Goal: Task Accomplishment & Management: Manage account settings

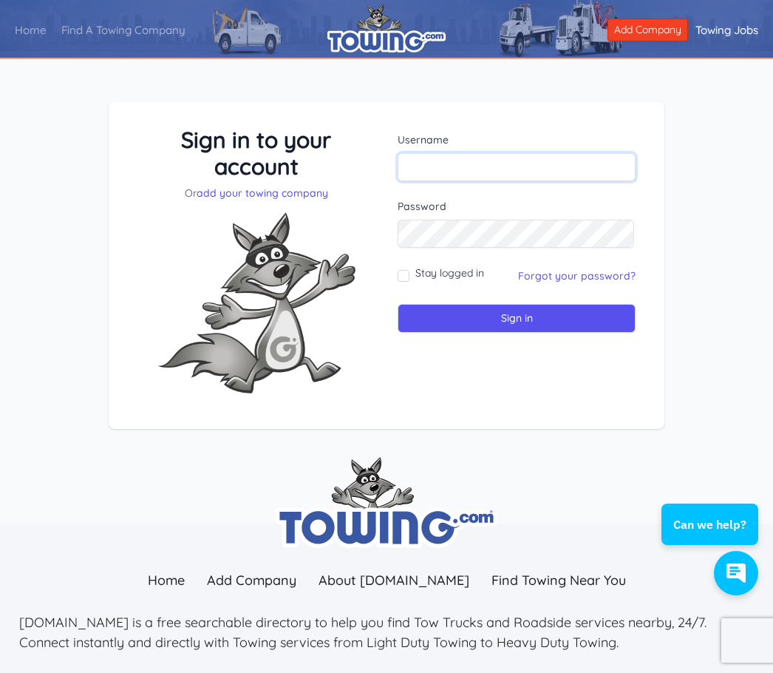
click at [509, 164] on input "text" at bounding box center [517, 167] width 238 height 28
type input "Shuster"
click at [407, 279] on input "Stay logged in" at bounding box center [404, 276] width 12 height 12
checkbox input "true"
click at [471, 316] on input "Sign in" at bounding box center [517, 318] width 238 height 29
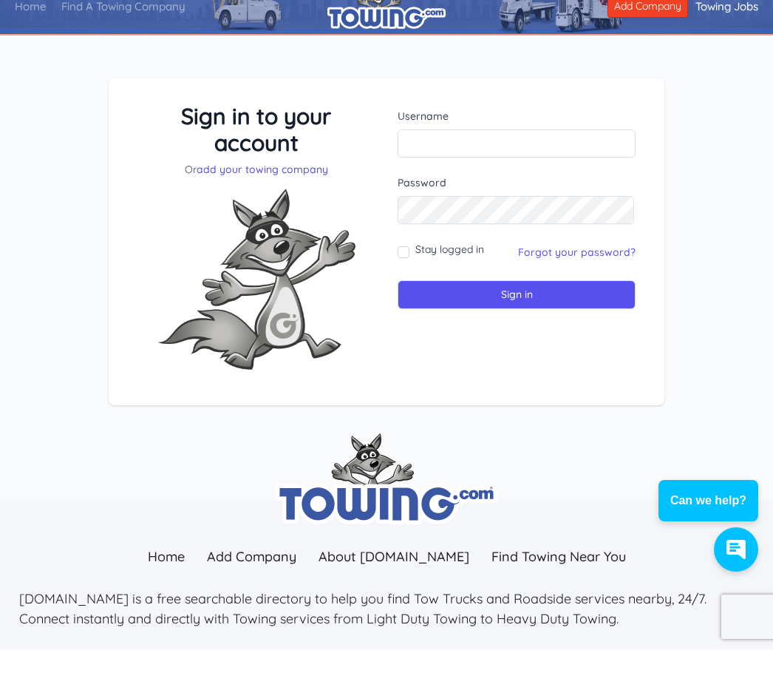
scroll to position [52, 0]
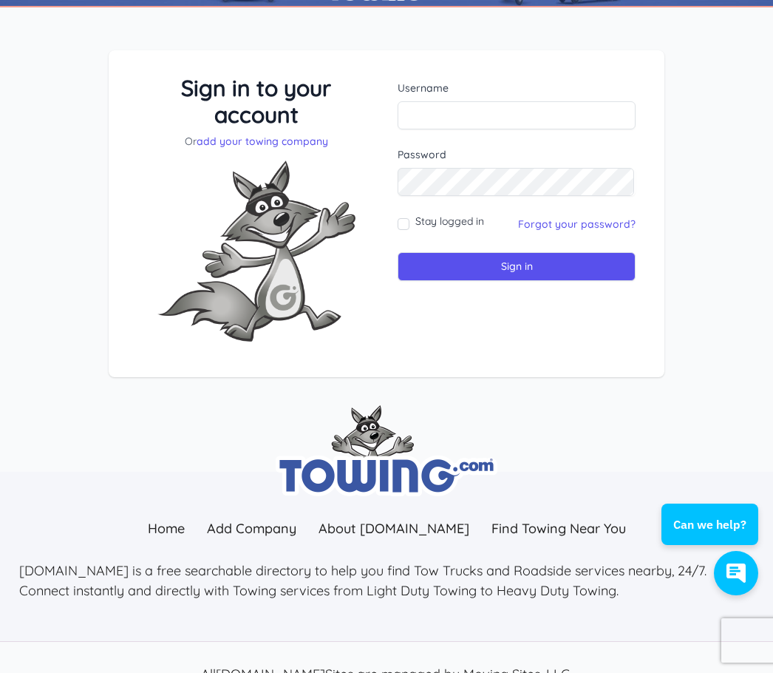
click at [568, 275] on input "Sign in" at bounding box center [517, 266] width 238 height 29
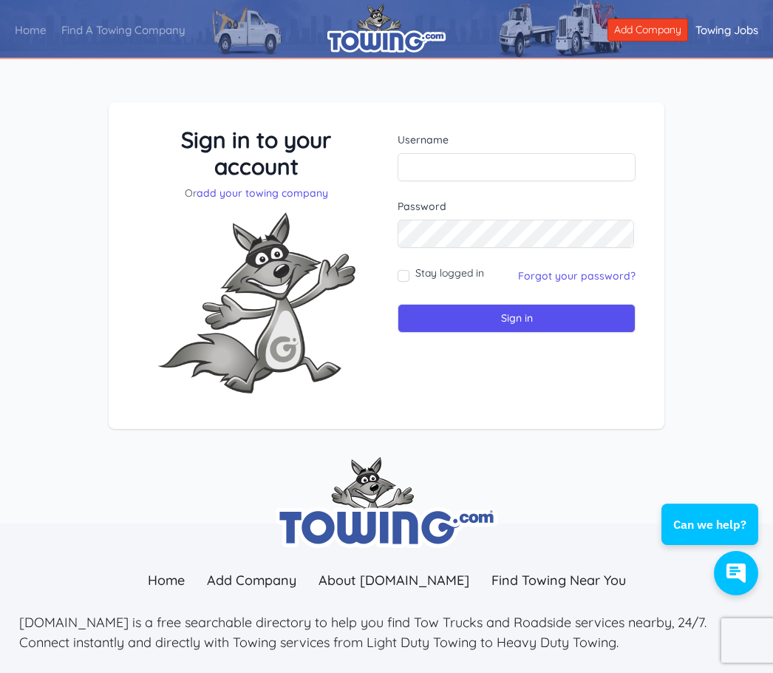
click at [571, 271] on link "Forgot your password?" at bounding box center [577, 275] width 118 height 13
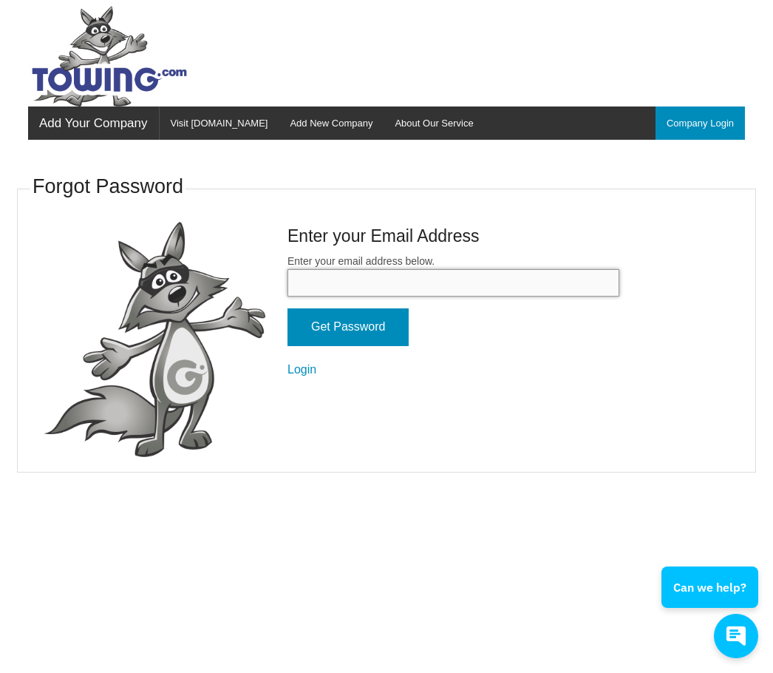
click at [426, 273] on input "Enter your email address below." at bounding box center [454, 282] width 332 height 27
type input "Bevchuck@aol.com"
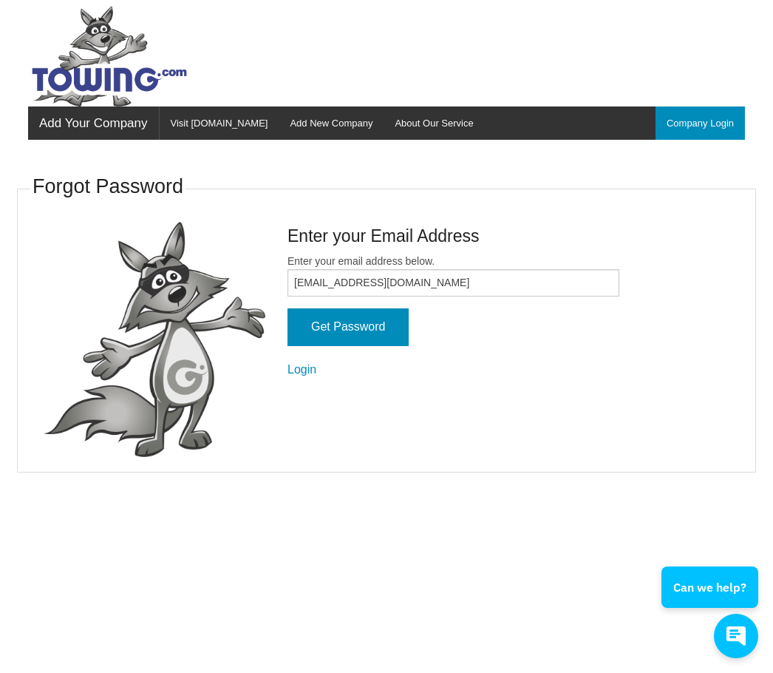
click at [390, 328] on input "Get Password" at bounding box center [348, 327] width 121 height 38
